Goal: Task Accomplishment & Management: Manage account settings

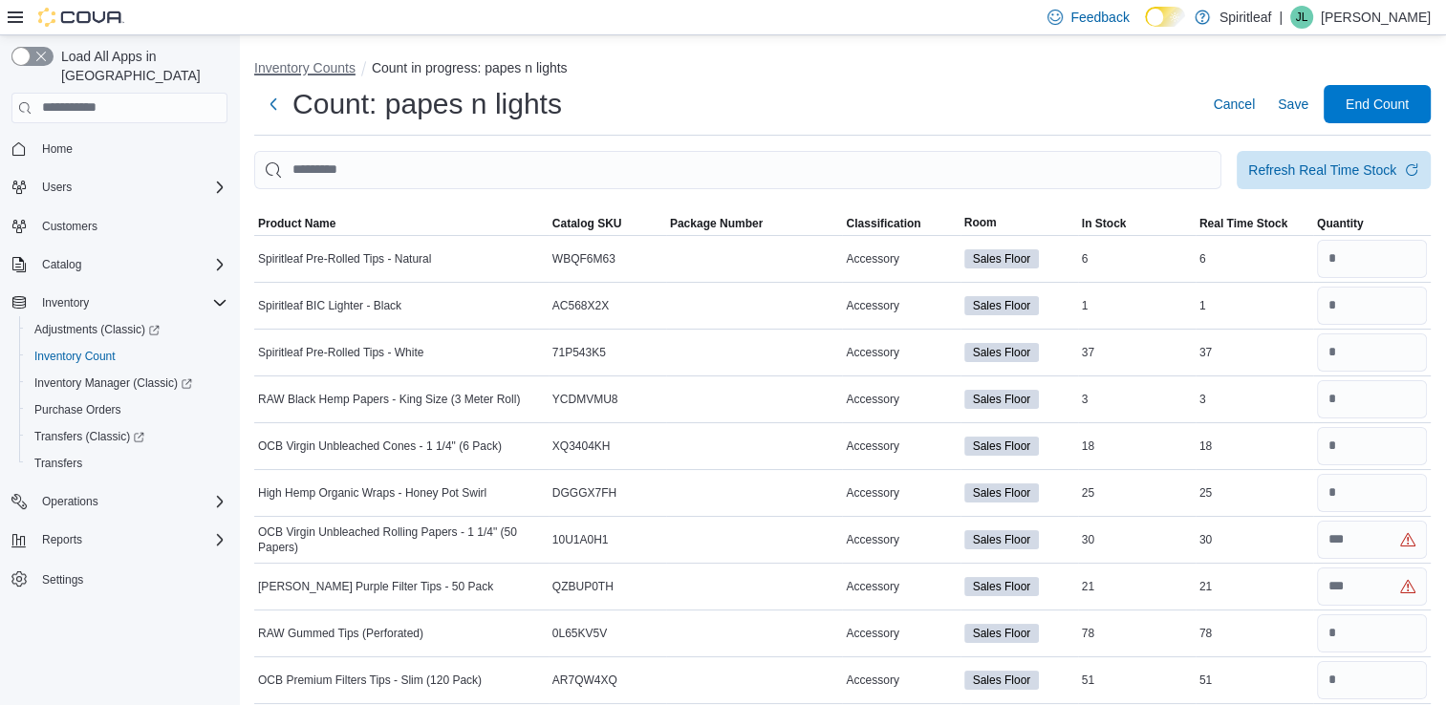
click at [297, 71] on button "Inventory Counts" at bounding box center [304, 67] width 101 height 15
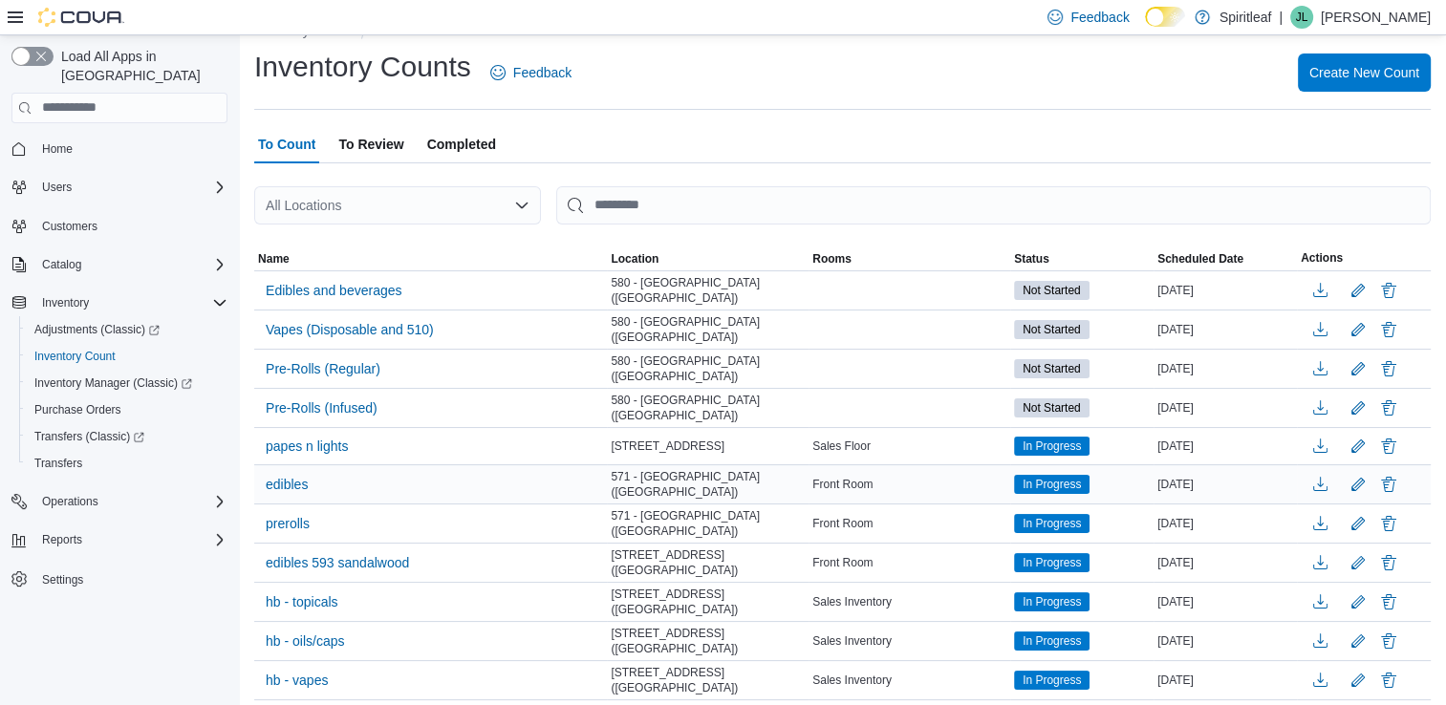
scroll to position [38, 0]
click at [1395, 449] on button "Delete" at bounding box center [1388, 444] width 23 height 23
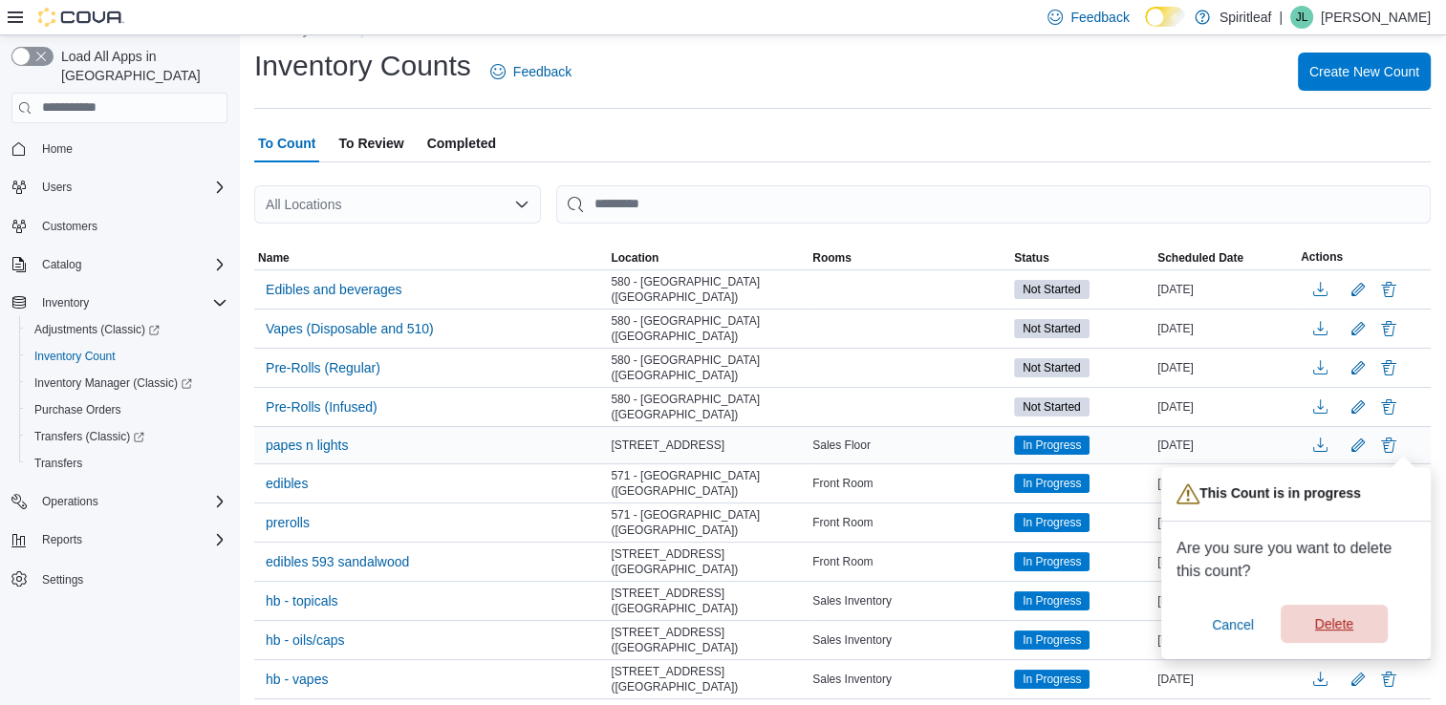
click at [1303, 633] on span "Delete" at bounding box center [1334, 624] width 84 height 38
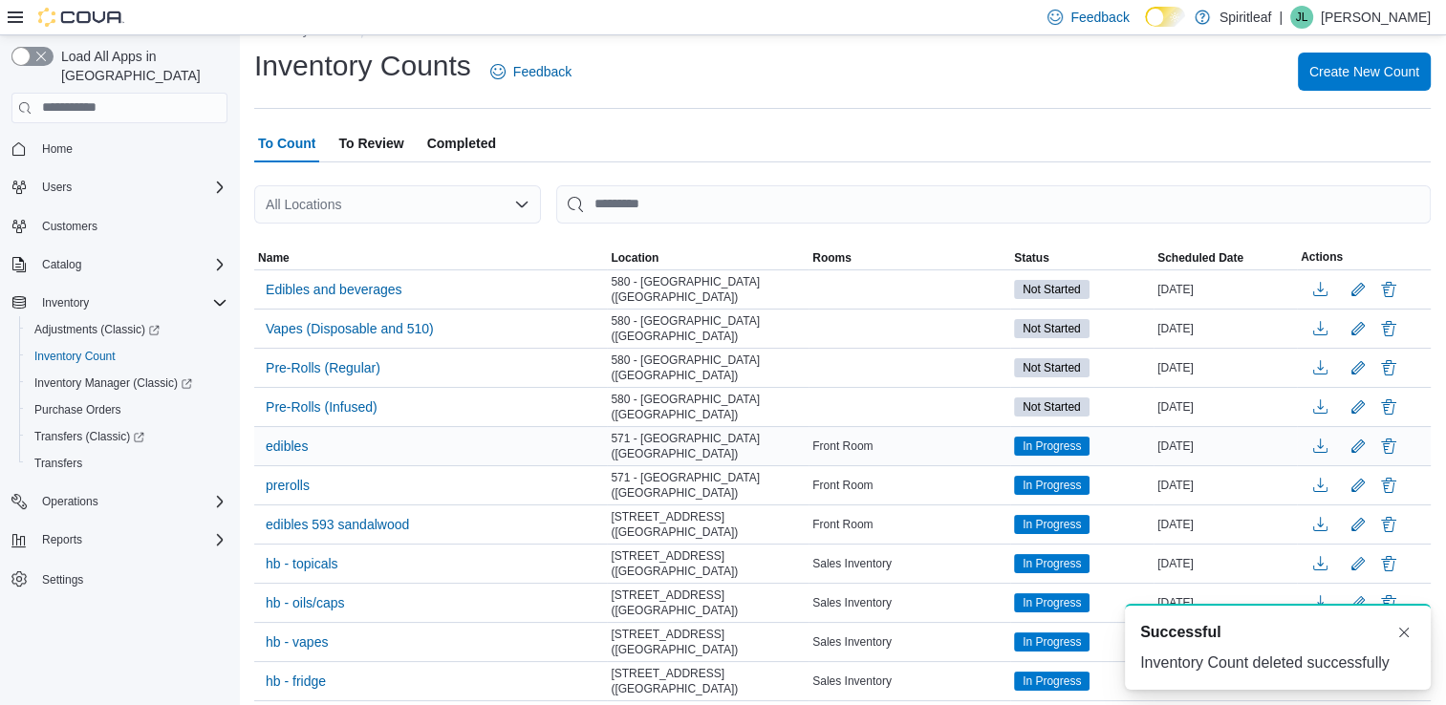
scroll to position [0, 0]
click at [58, 141] on span "Home" at bounding box center [57, 148] width 31 height 15
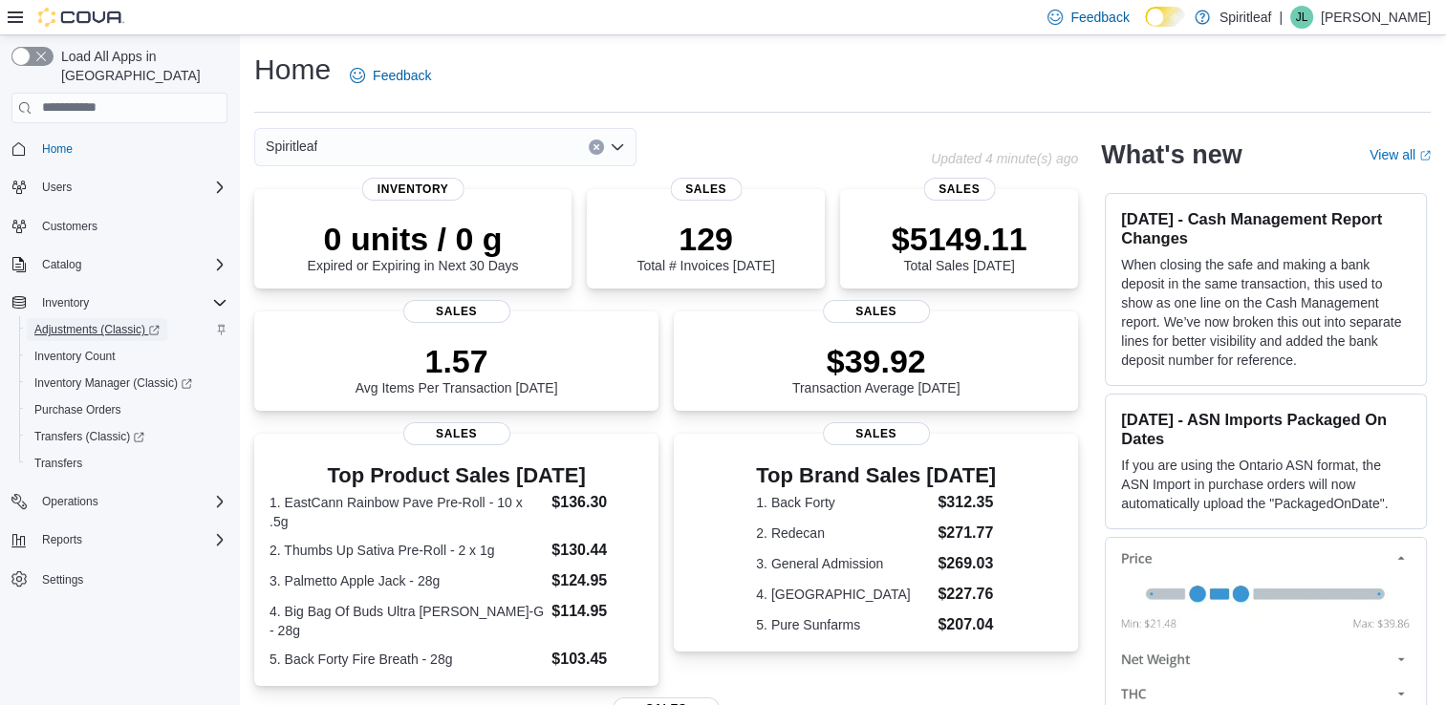
click at [81, 322] on span "Adjustments (Classic)" at bounding box center [96, 329] width 125 height 15
click at [74, 375] on span "Inventory Manager (Classic)" at bounding box center [113, 382] width 158 height 15
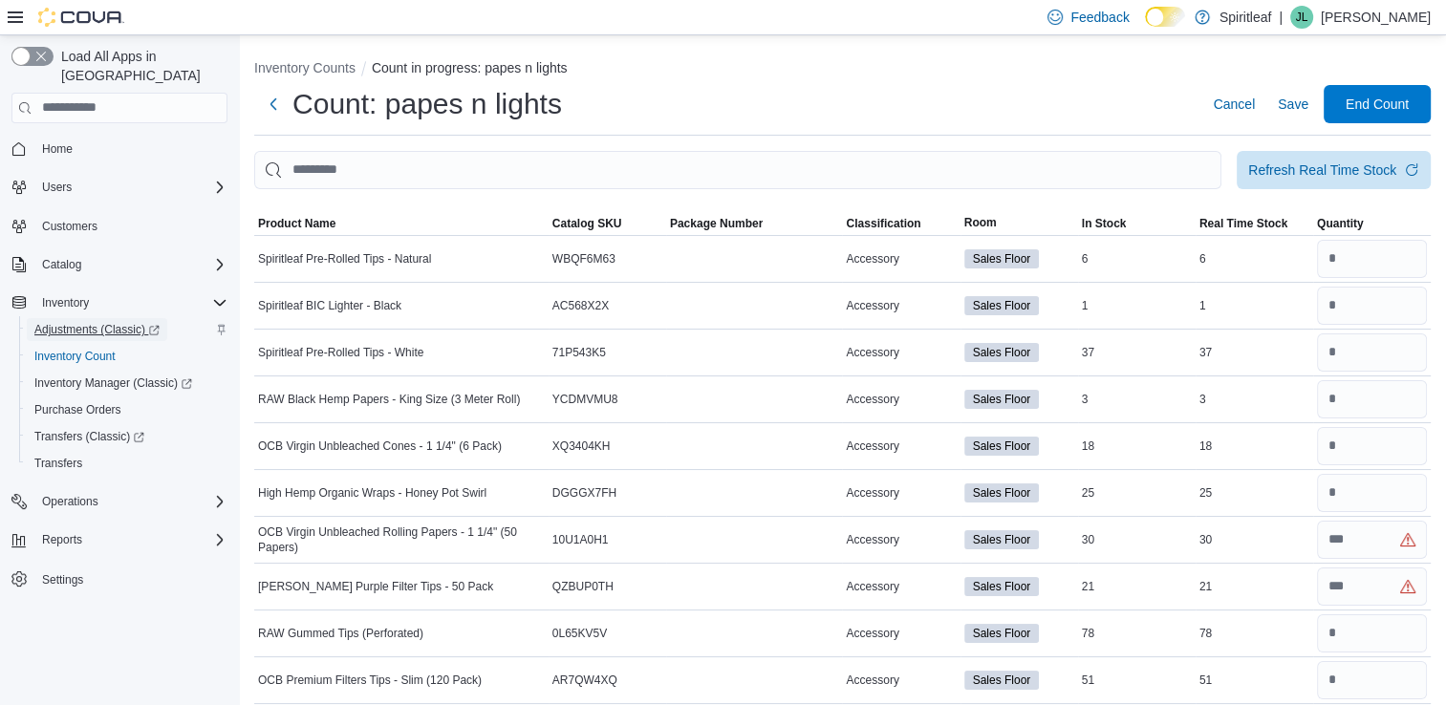
click at [89, 322] on span "Adjustments (Classic)" at bounding box center [96, 329] width 125 height 15
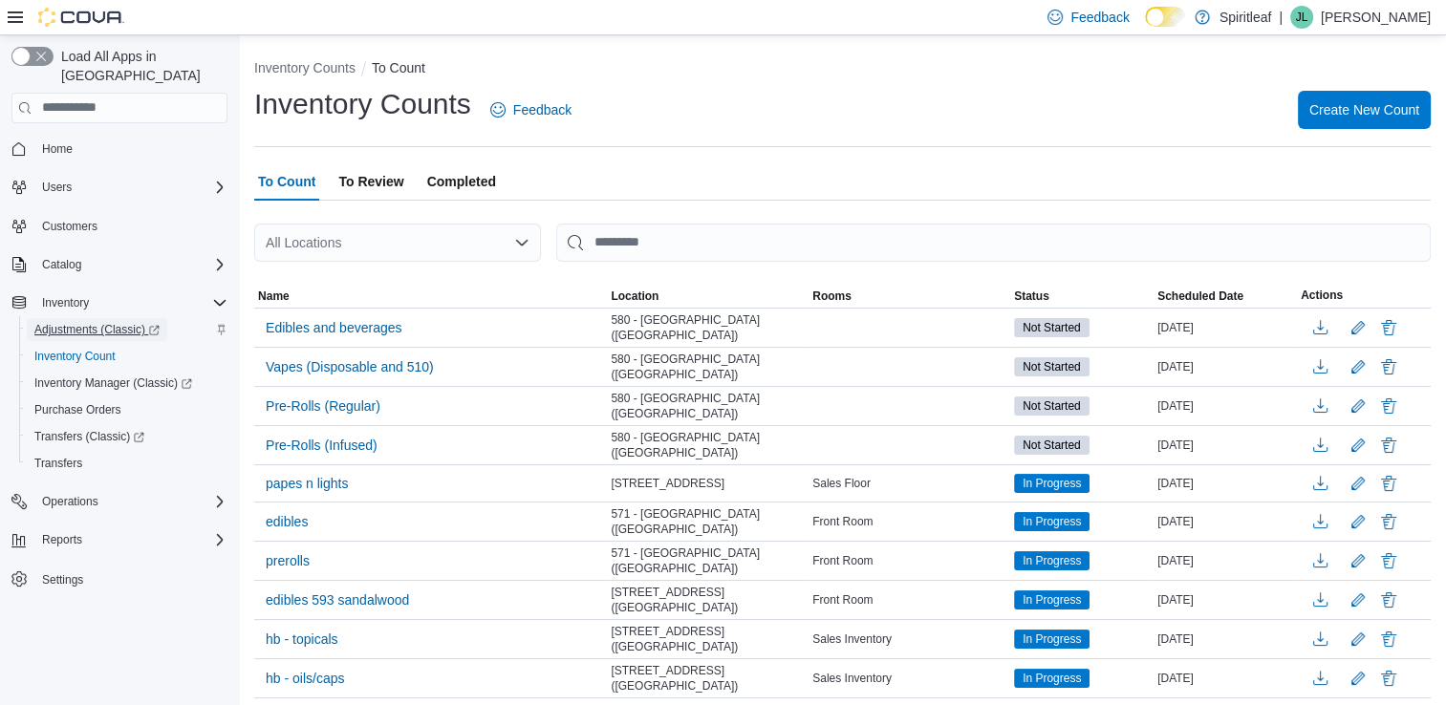
click at [124, 322] on span "Adjustments (Classic)" at bounding box center [96, 329] width 125 height 15
